Goal: Task Accomplishment & Management: Use online tool/utility

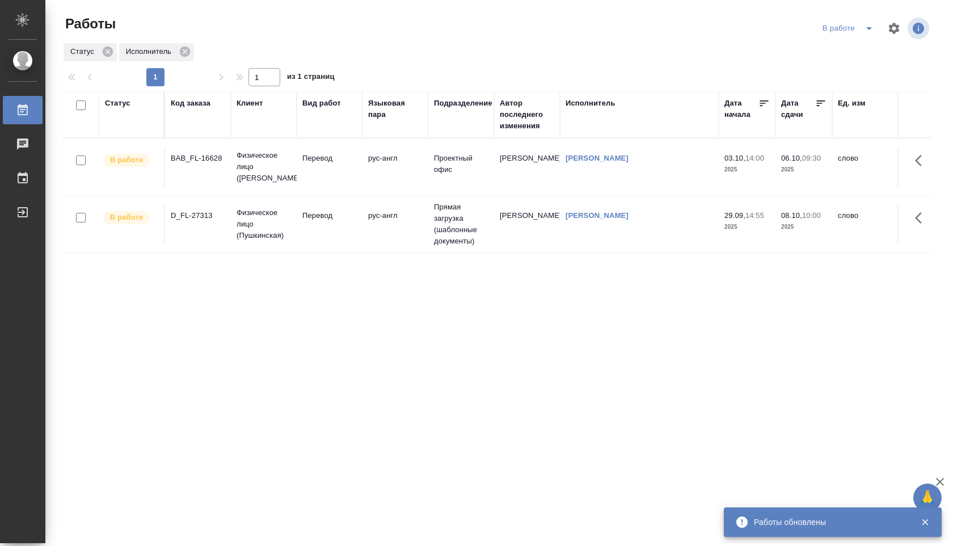
click at [409, 177] on td "рус-англ" at bounding box center [396, 167] width 66 height 40
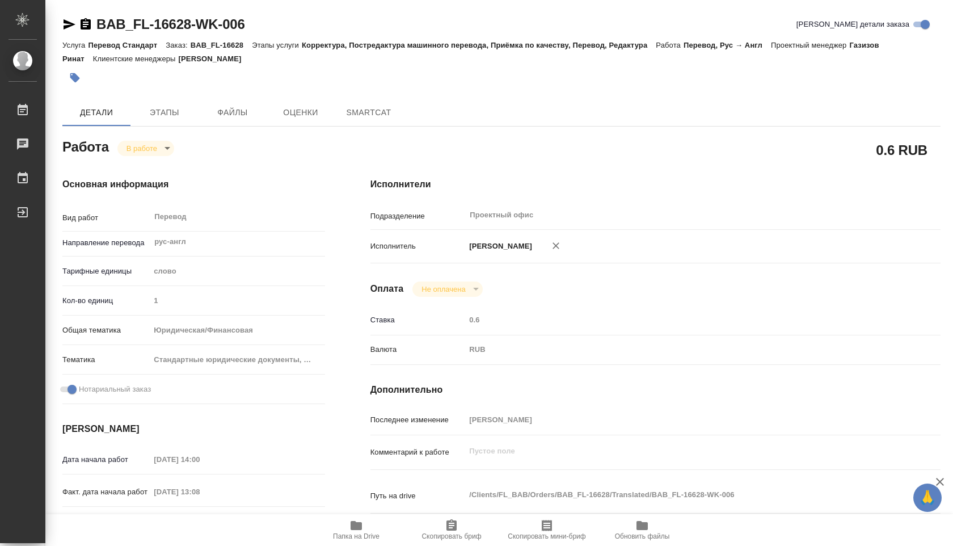
type textarea "x"
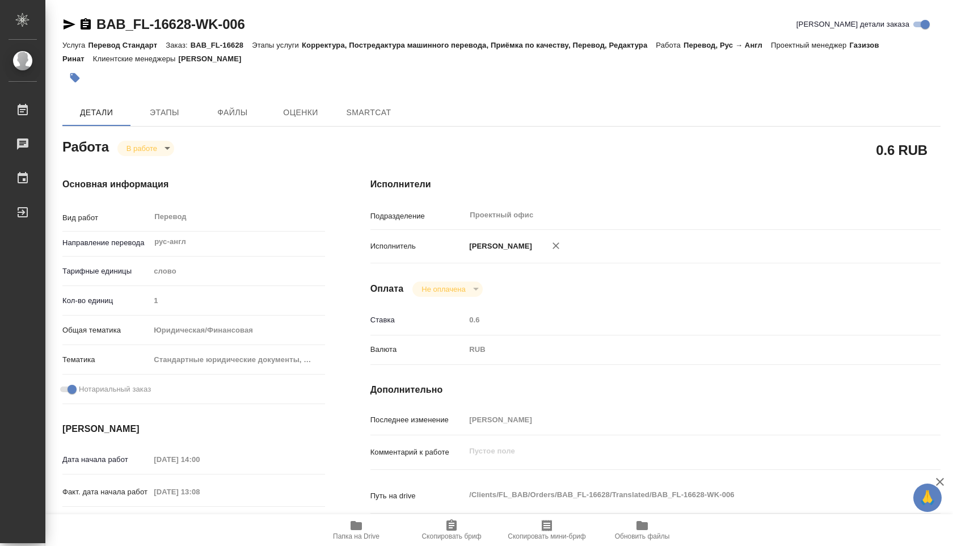
type textarea "x"
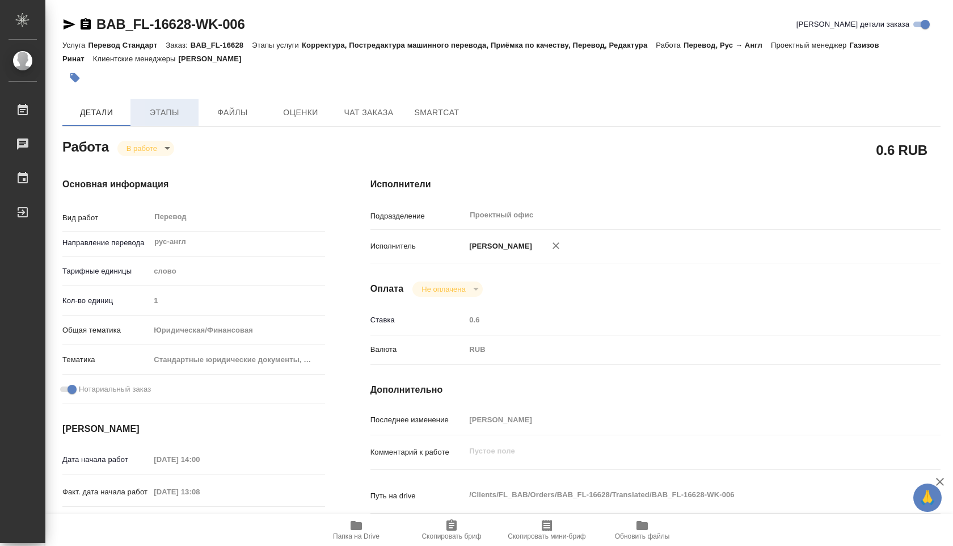
type textarea "x"
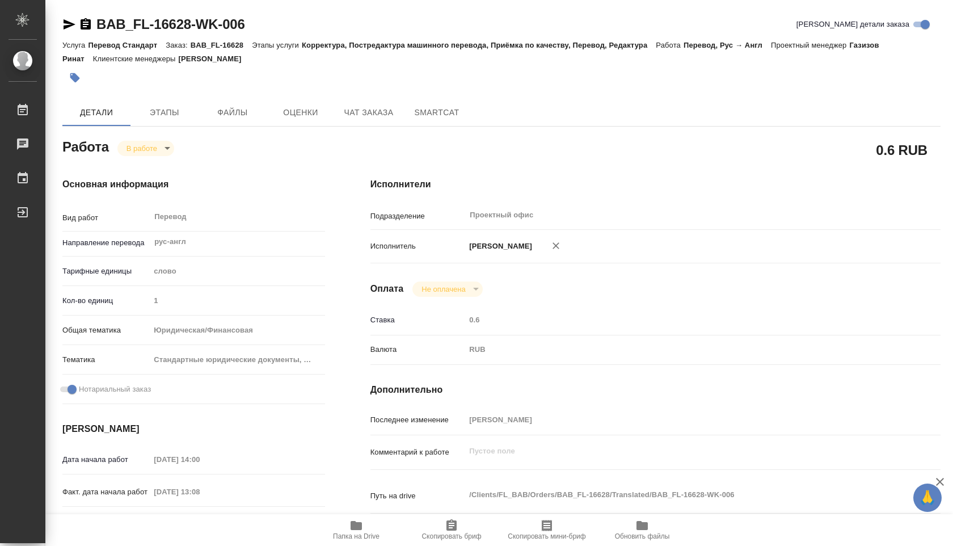
click at [346, 521] on span "Папка на Drive" at bounding box center [357, 530] width 82 height 22
type textarea "x"
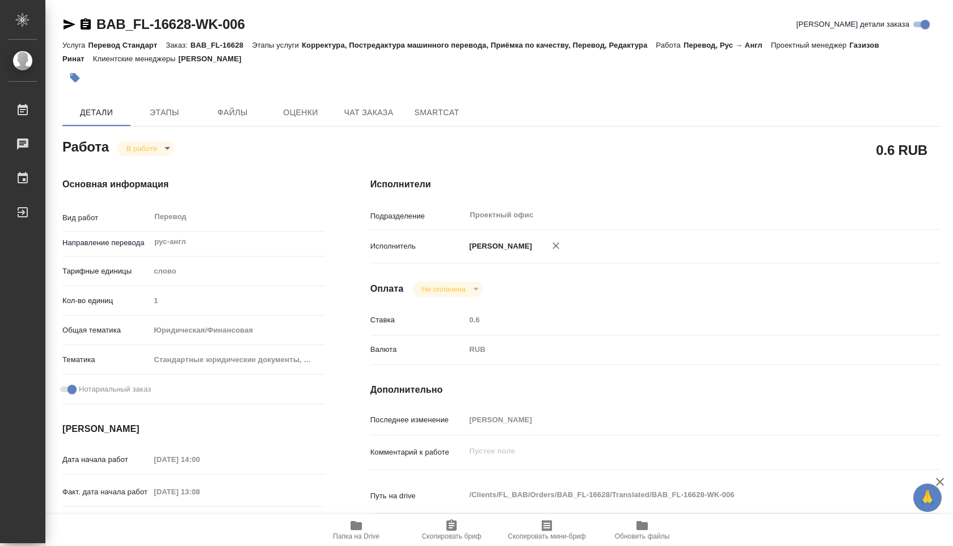
type textarea "x"
click at [346, 521] on span "Папка на Drive" at bounding box center [357, 530] width 82 height 22
click at [164, 118] on span "Этапы" at bounding box center [164, 113] width 54 height 14
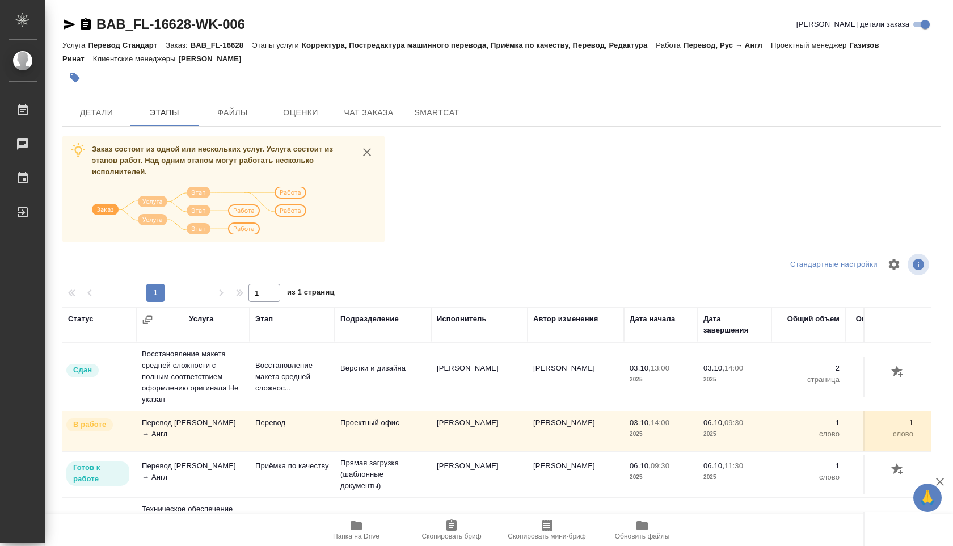
scroll to position [4, 0]
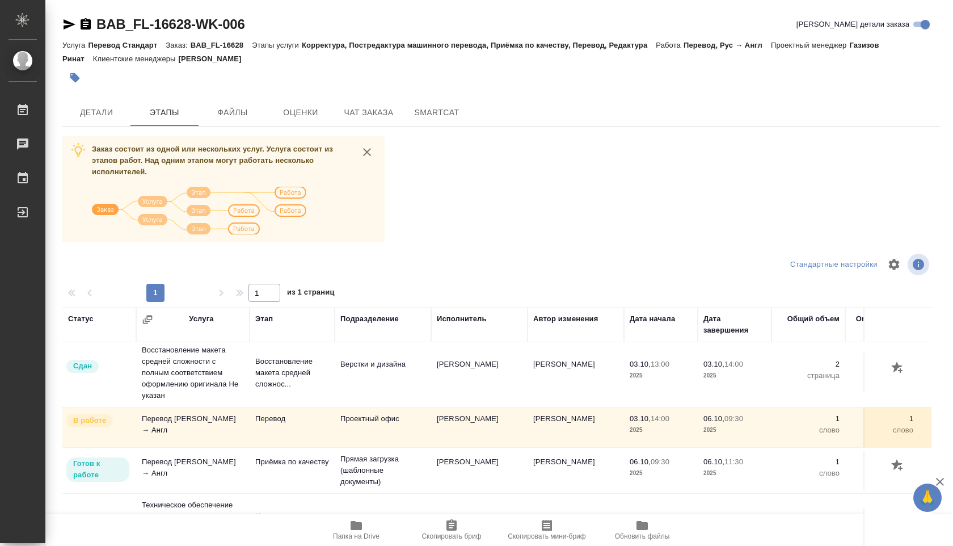
click at [364, 525] on span "Папка на Drive" at bounding box center [357, 530] width 82 height 22
drag, startPoint x: 194, startPoint y: 44, endPoint x: 247, endPoint y: 44, distance: 53.3
click at [247, 44] on p "BAB_FL-16628" at bounding box center [221, 45] width 61 height 9
copy p "BAB_FL-16628"
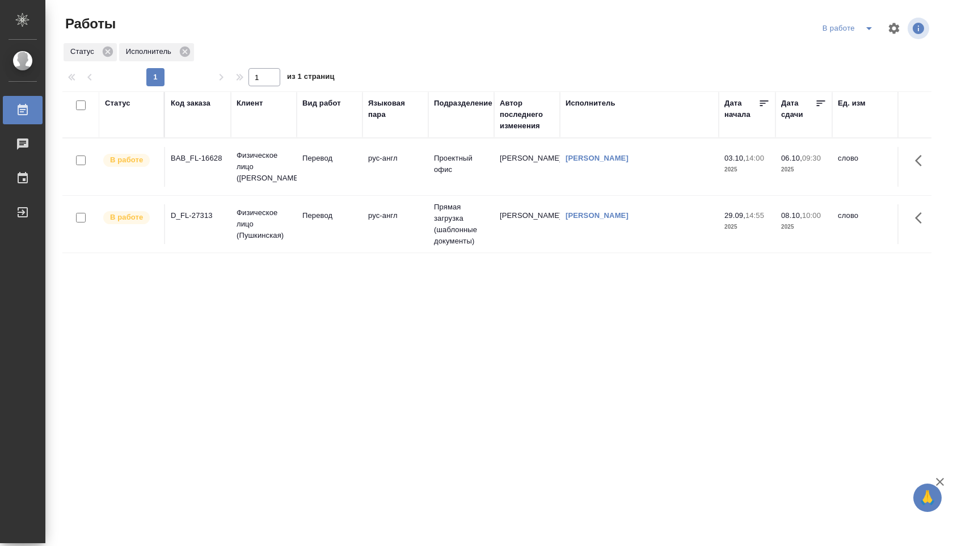
click at [867, 29] on icon "split button" at bounding box center [870, 29] width 14 height 14
click at [852, 53] on li "Стандартные настройки" at bounding box center [849, 51] width 109 height 18
